Goal: Communication & Community: Ask a question

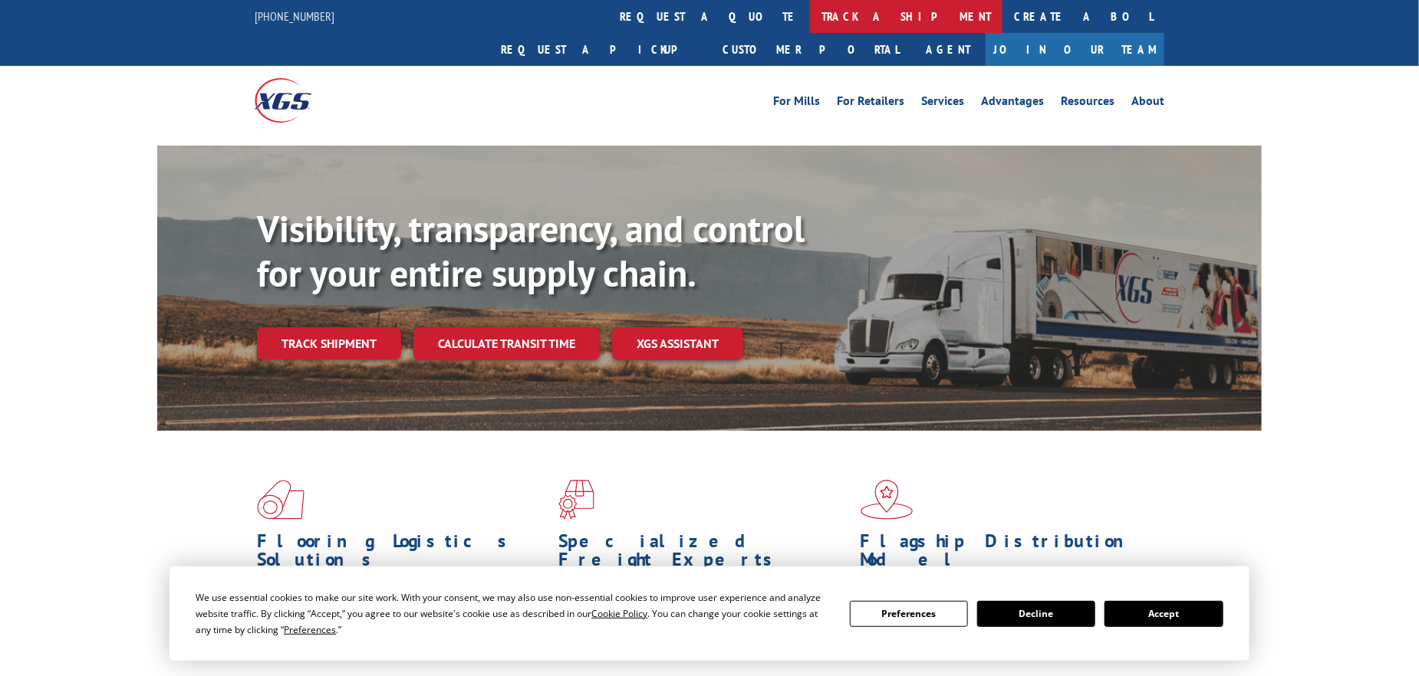
click at [810, 19] on link "track a shipment" at bounding box center [906, 16] width 193 height 33
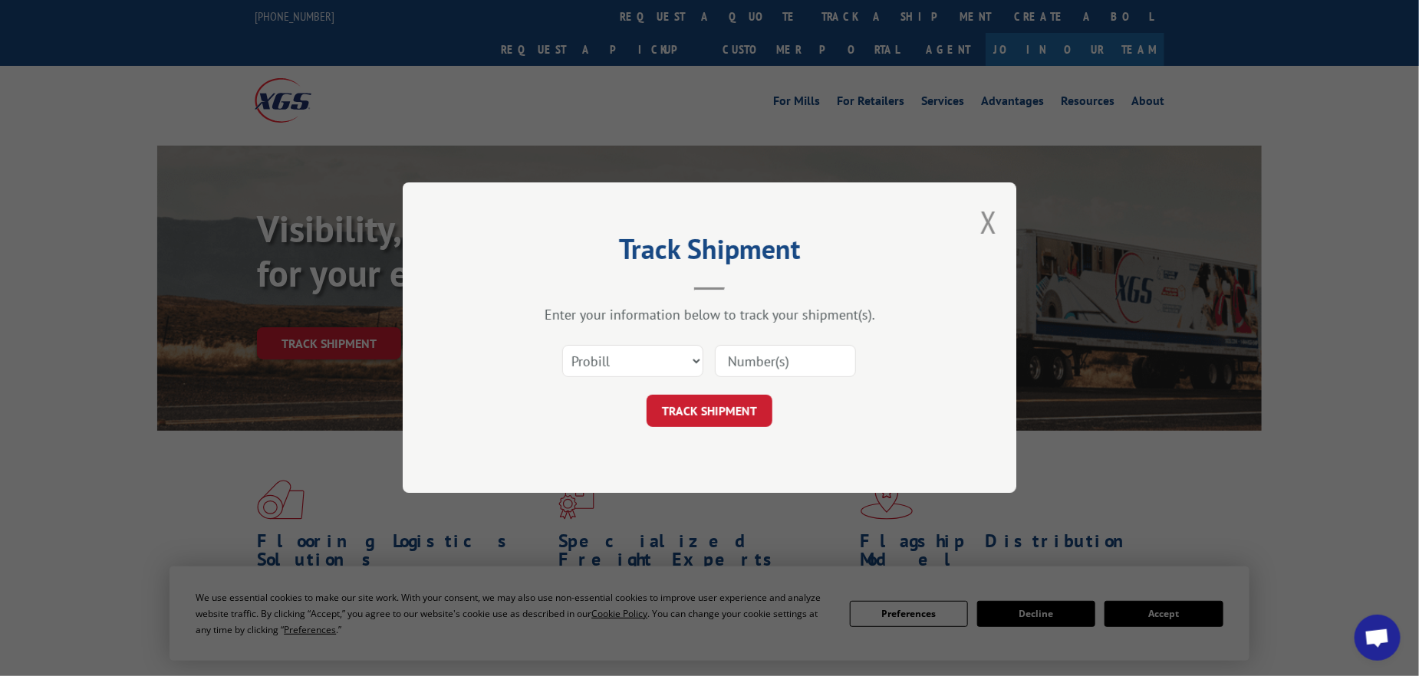
click at [745, 361] on input at bounding box center [785, 362] width 141 height 32
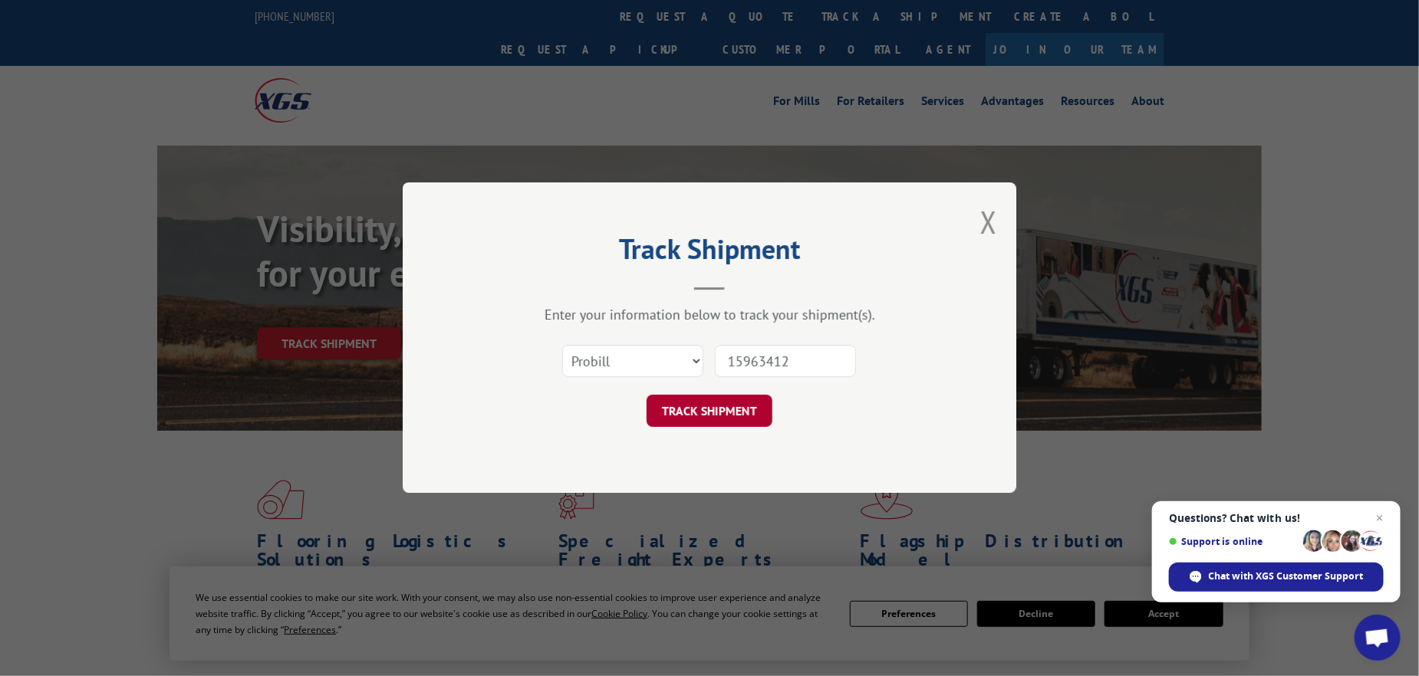
type input "15963412"
click at [686, 400] on button "TRACK SHIPMENT" at bounding box center [710, 412] width 126 height 32
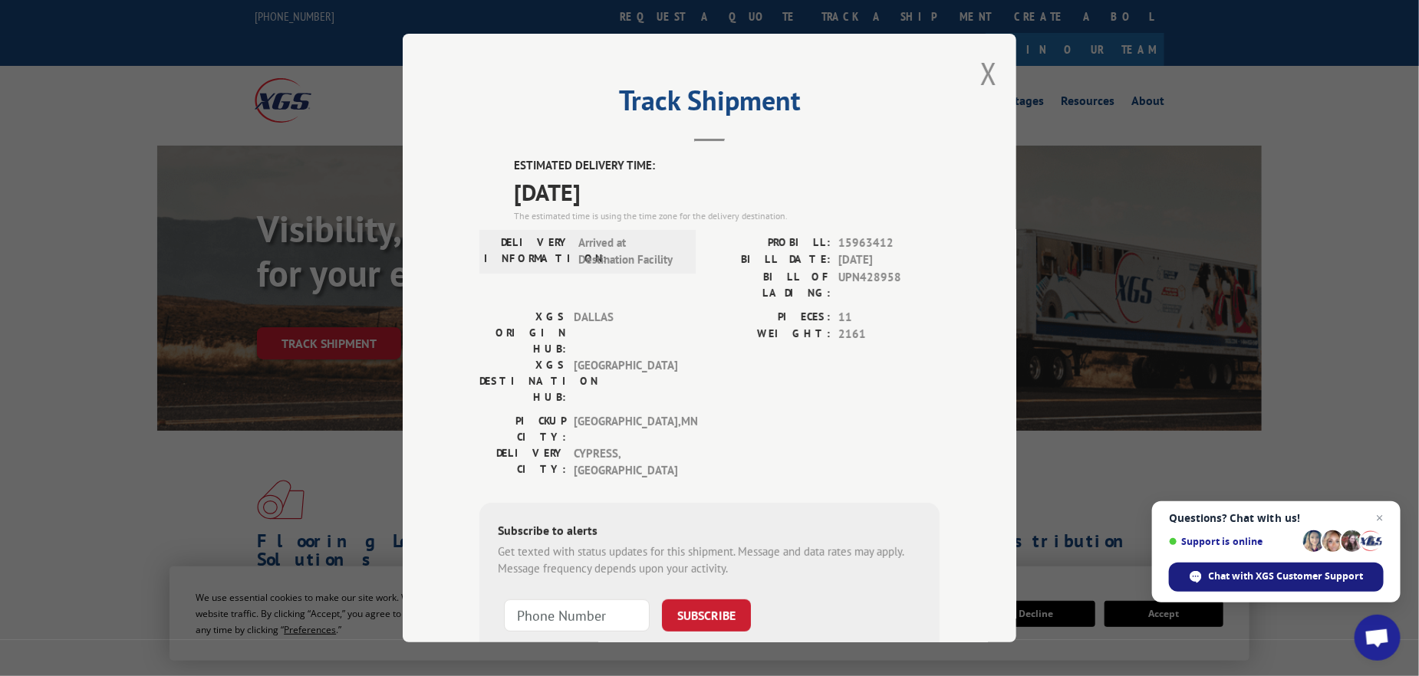
click at [1251, 574] on span "Chat with XGS Customer Support" at bounding box center [1286, 577] width 155 height 14
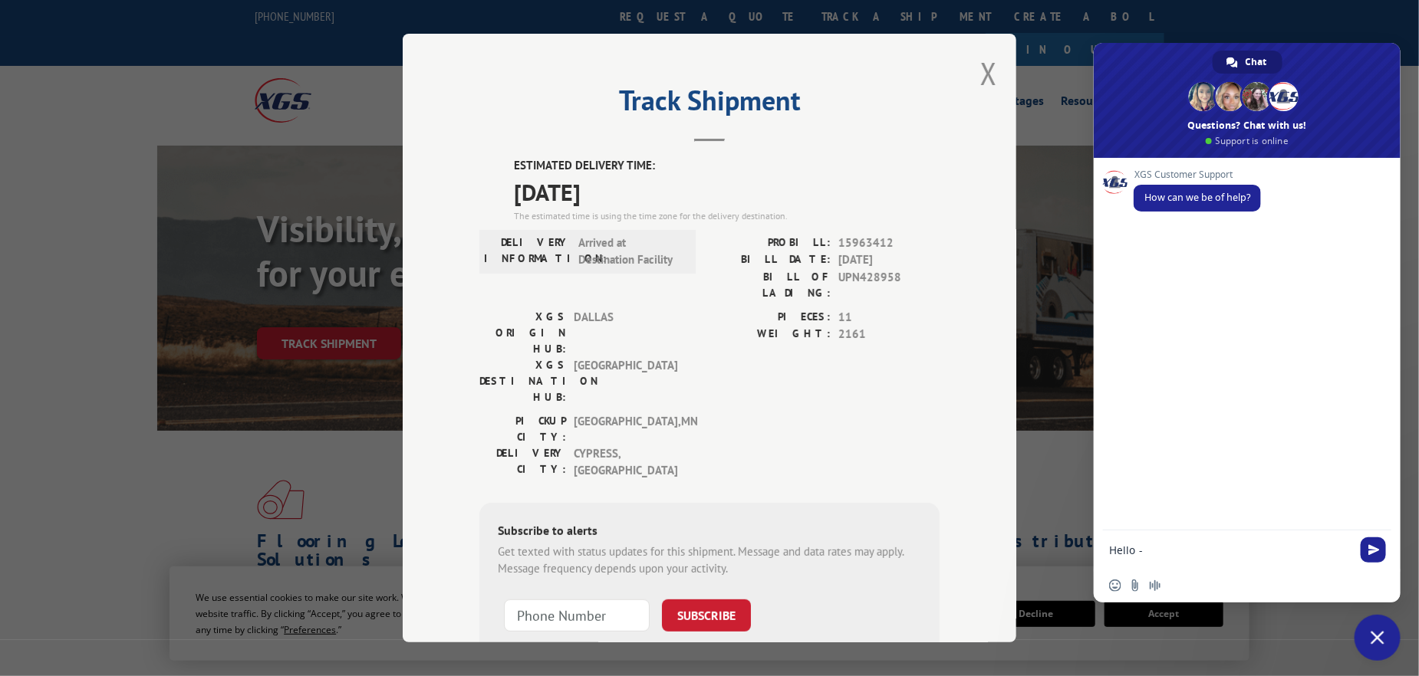
type textarea "Hello -"
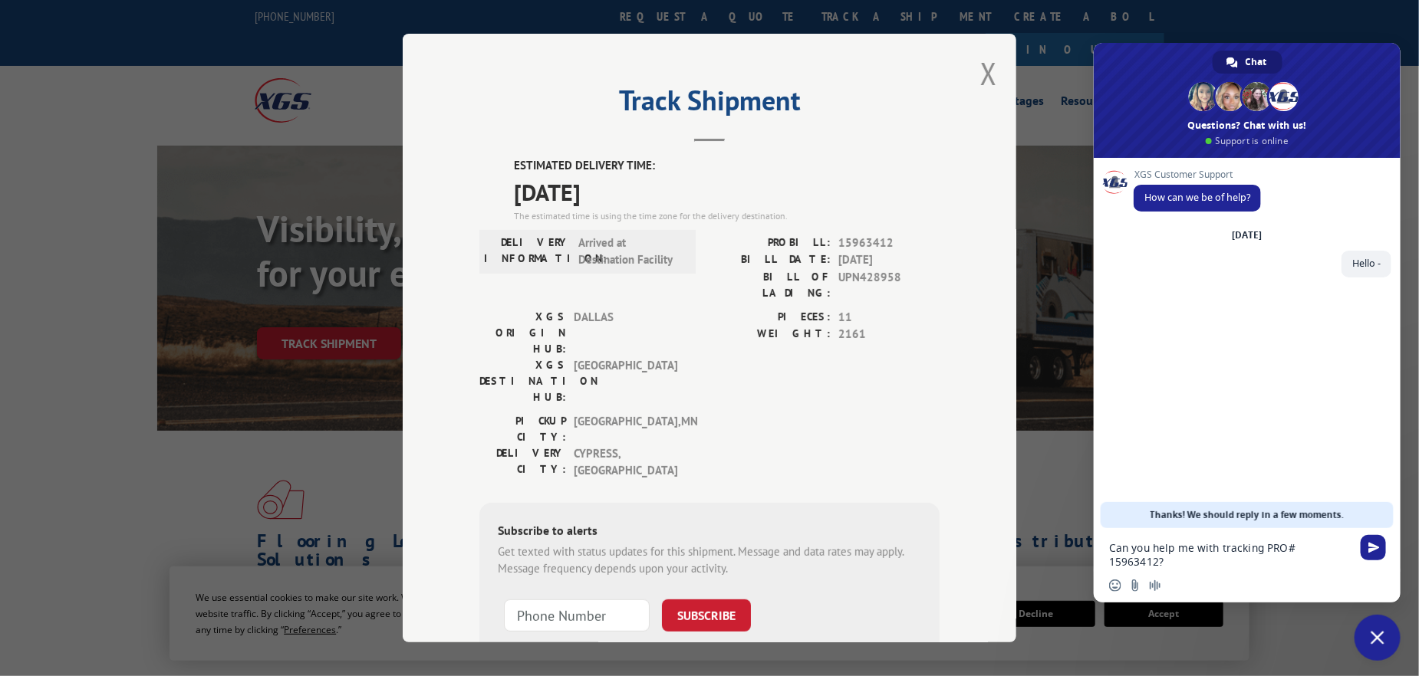
type textarea "Can you help me with tracking PRO# 15963412?"
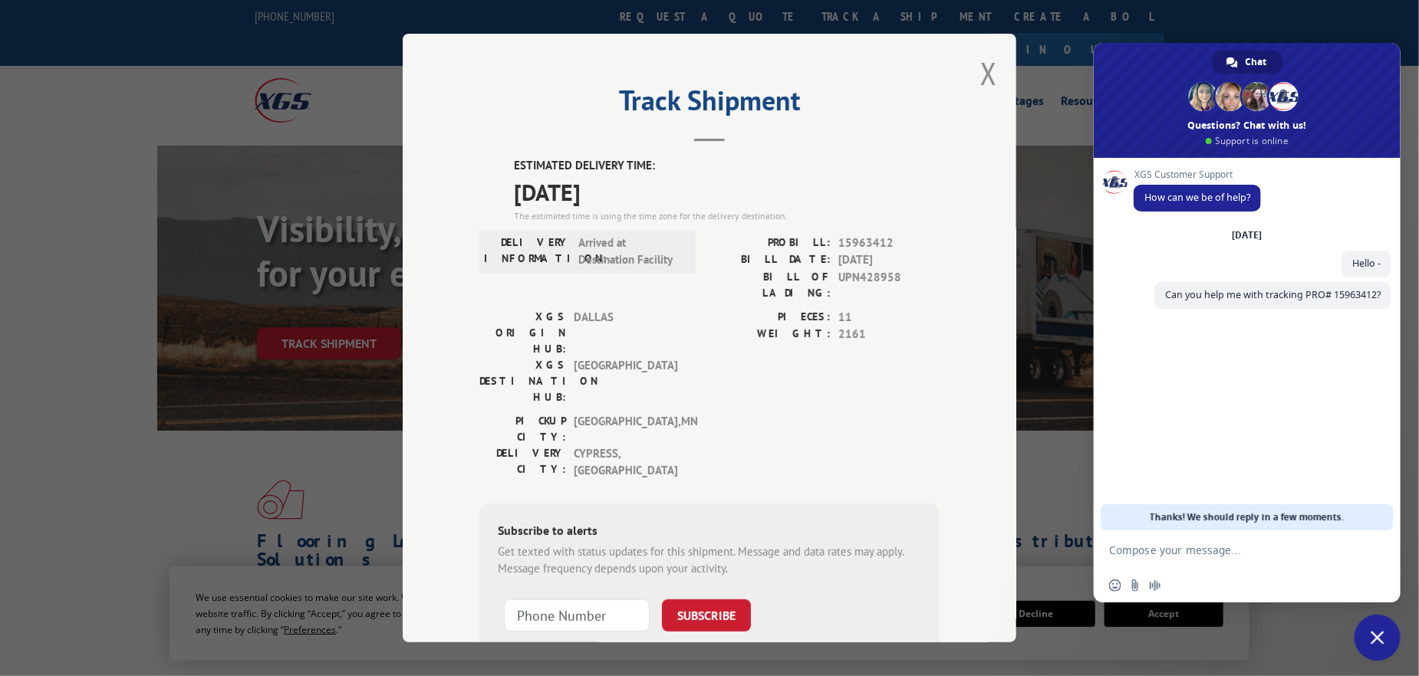
click at [1115, 545] on textarea "Compose your message..." at bounding box center [1230, 551] width 242 height 14
type textarea "Will it deliver [DATE]?"
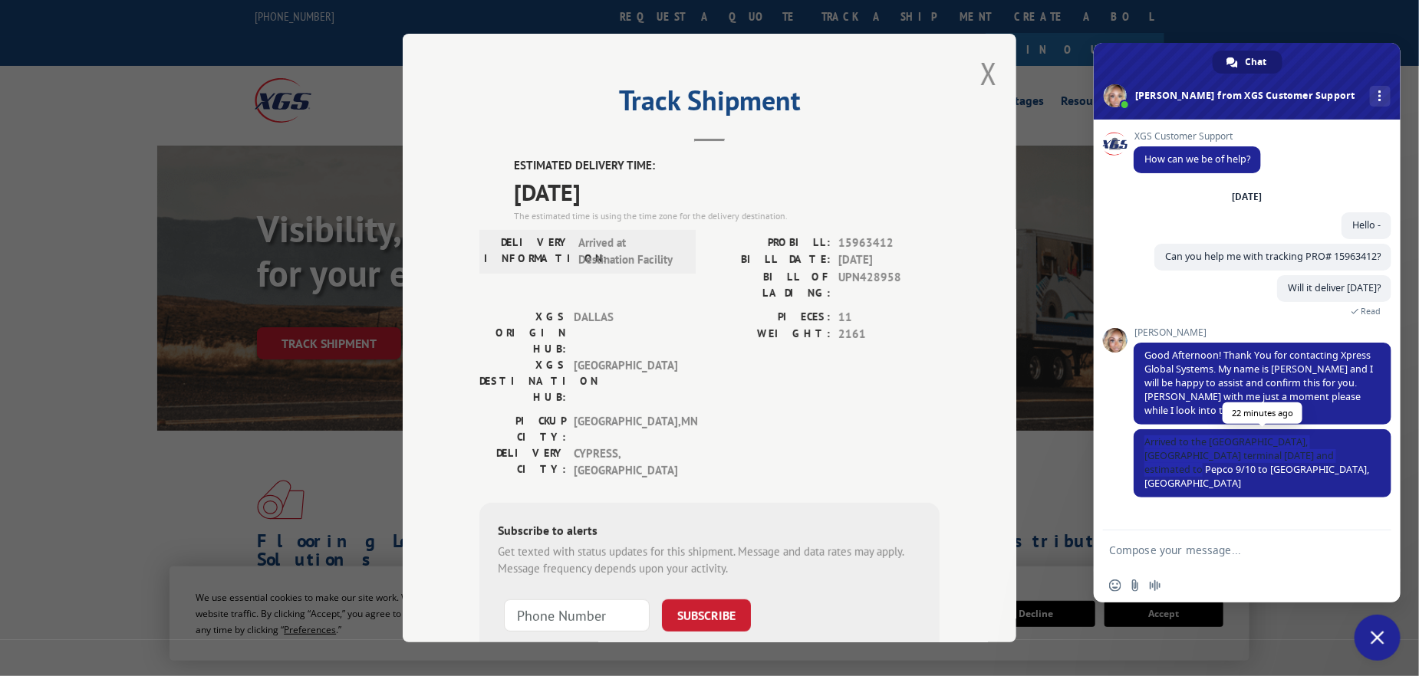
drag, startPoint x: 1315, startPoint y: 469, endPoint x: 1140, endPoint y: 448, distance: 176.8
click at [1140, 448] on span "Arrived to the [GEOGRAPHIC_DATA], [GEOGRAPHIC_DATA] terminal [DATE] and estimat…" at bounding box center [1263, 463] width 258 height 68
copy span "Arrived to the [GEOGRAPHIC_DATA], [GEOGRAPHIC_DATA] terminal [DATE] and estimat…"
click at [1167, 553] on form at bounding box center [1230, 551] width 242 height 41
click at [1170, 554] on textarea "Compose your message..." at bounding box center [1230, 551] width 242 height 14
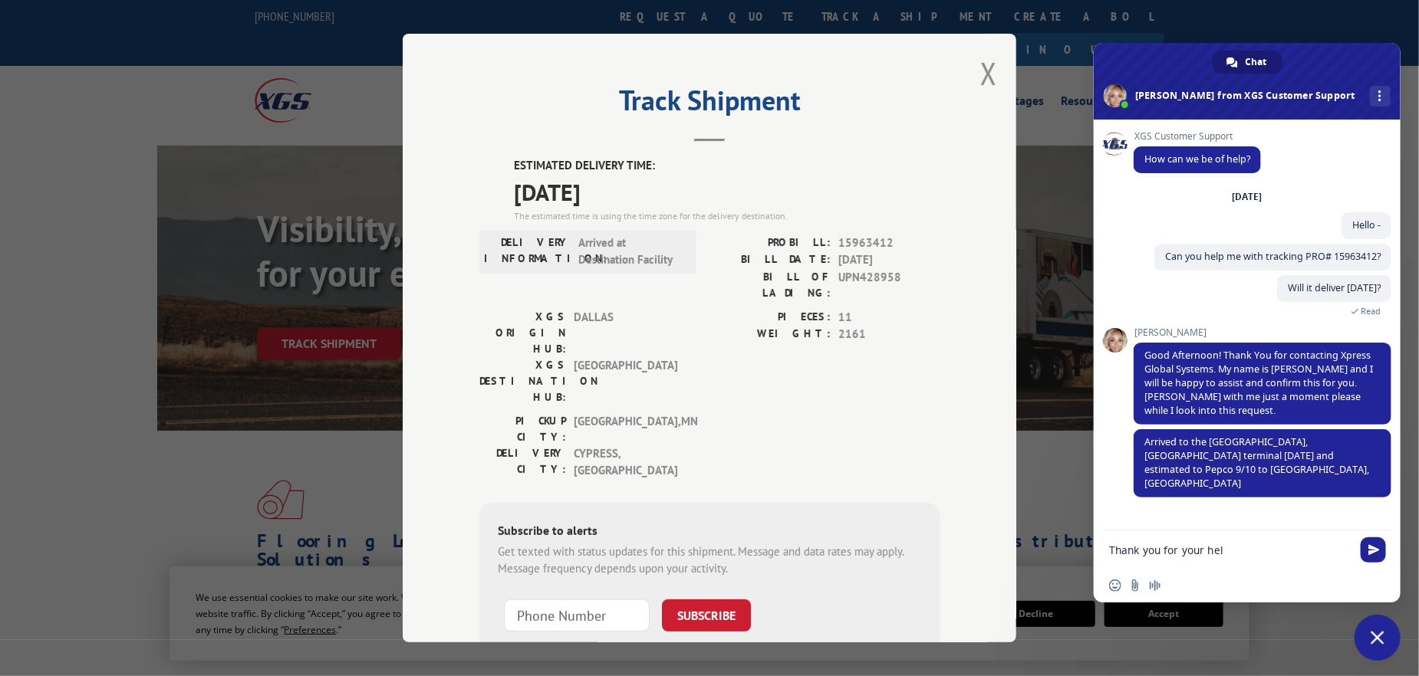
type textarea "Thank you for your help"
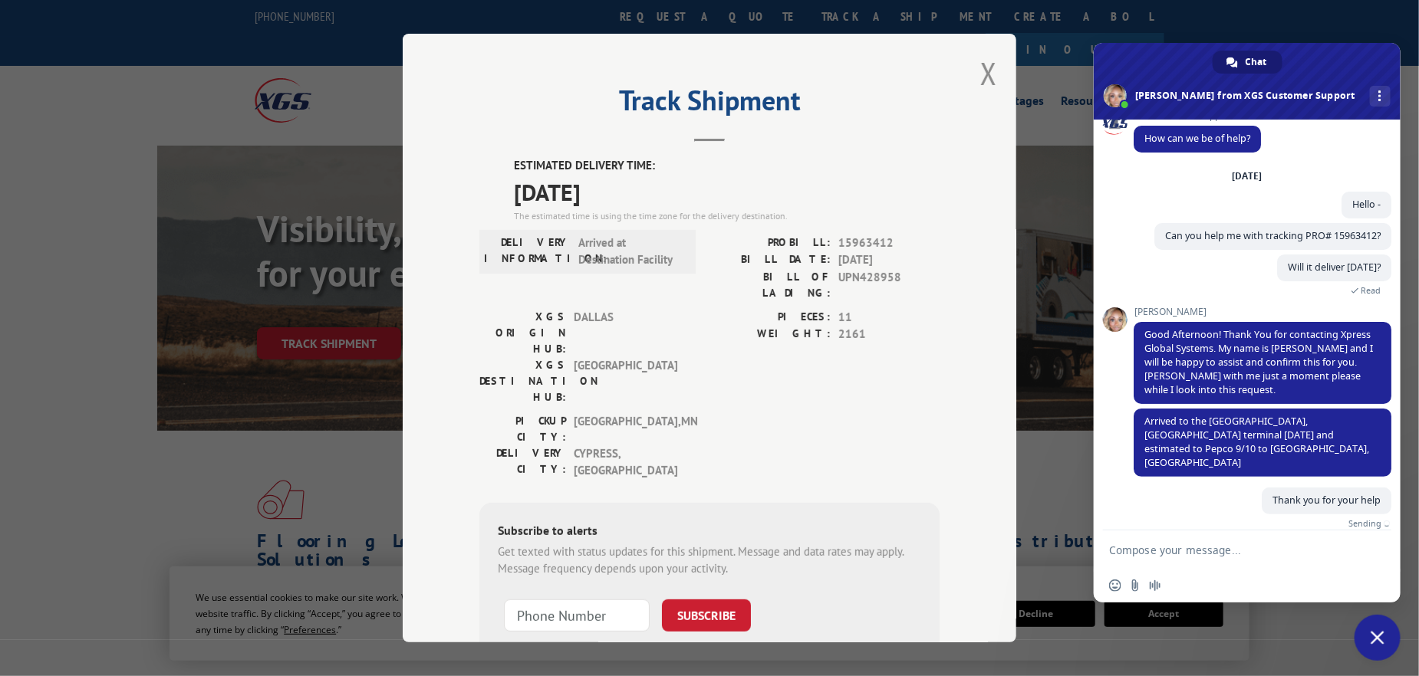
scroll to position [2, 0]
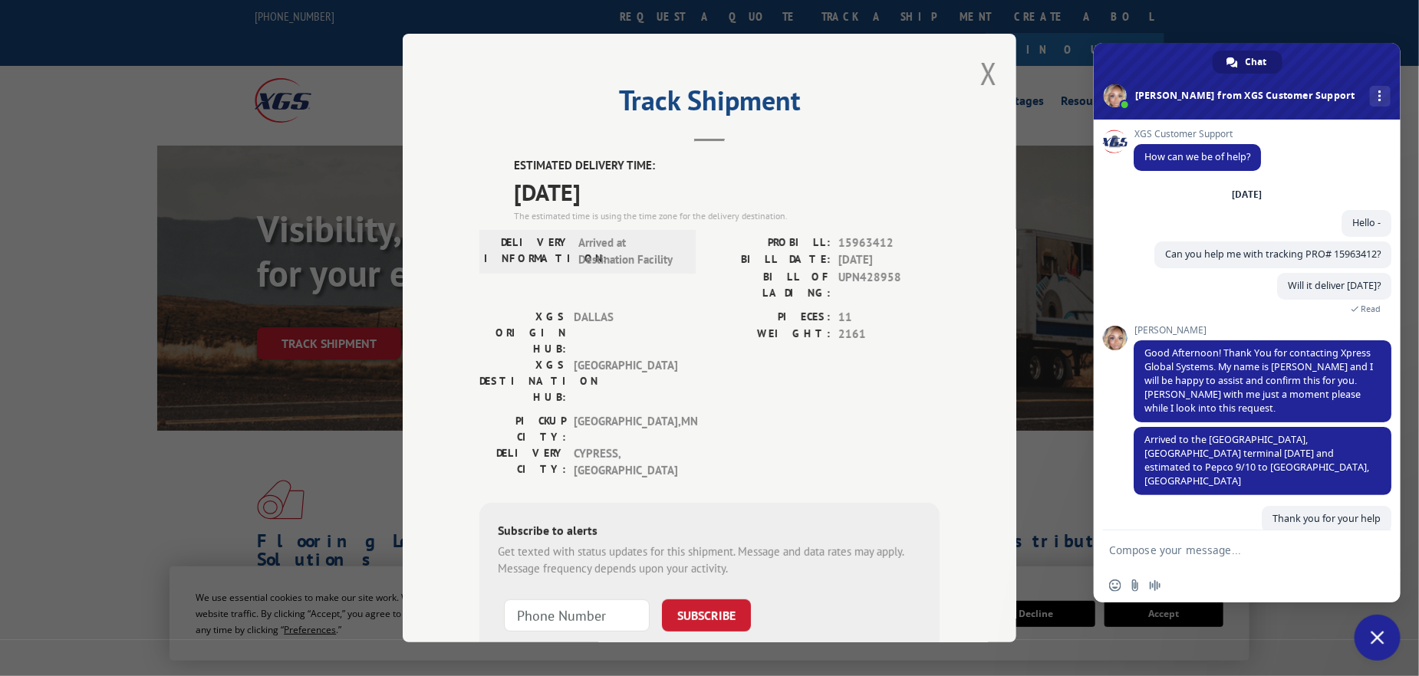
drag, startPoint x: 306, startPoint y: 249, endPoint x: 276, endPoint y: 156, distance: 97.5
click at [306, 246] on div "Track Shipment ESTIMATED DELIVERY TIME: [DATE] The estimated time is using the …" at bounding box center [709, 338] width 1419 height 676
